Goal: Information Seeking & Learning: Learn about a topic

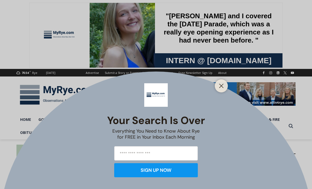
click at [68, 36] on div "Your Search is Over Everything You Need to Know About Rye for FREE in Your Inbo…" at bounding box center [156, 94] width 312 height 189
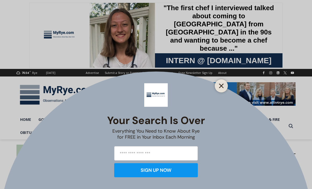
click at [223, 85] on icon "Close" at bounding box center [221, 86] width 5 height 5
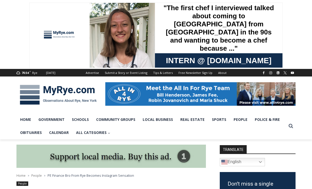
click at [55, 33] on div at bounding box center [59, 35] width 39 height 44
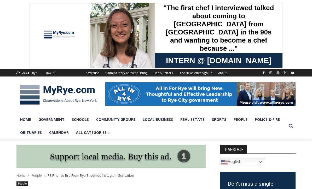
click at [61, 38] on div at bounding box center [59, 35] width 39 height 44
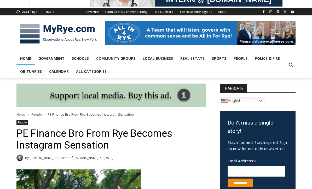
scroll to position [61, 0]
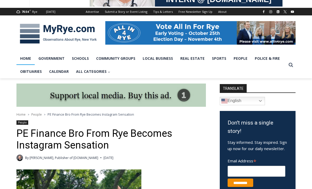
click at [28, 61] on link "Home" at bounding box center [25, 58] width 18 height 13
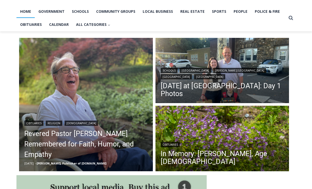
scroll to position [108, 0]
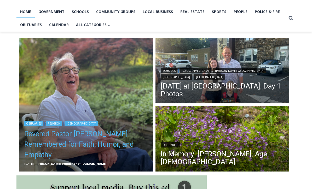
click at [38, 148] on link "Revered Pastor Donald Poole Jr. Remembered for Faith, Humor, and Empathy" at bounding box center [85, 144] width 123 height 31
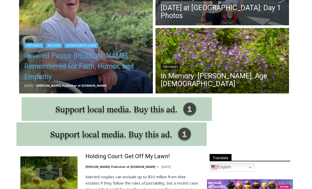
scroll to position [152, 0]
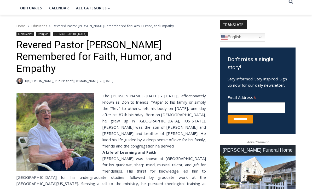
scroll to position [105, 0]
